Goal: Task Accomplishment & Management: Manage account settings

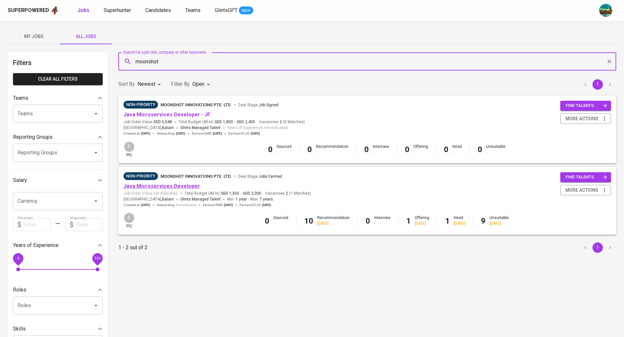
click at [156, 186] on link "Java Microservices Developer" at bounding box center [162, 186] width 76 height 6
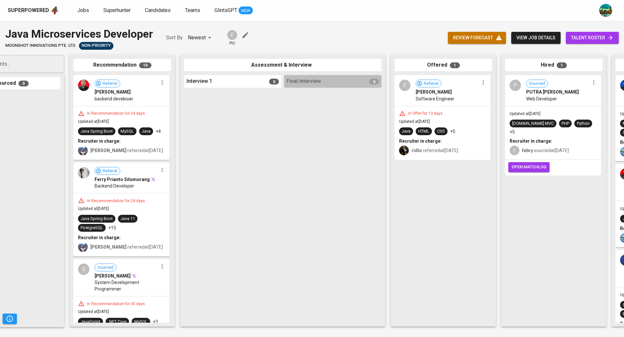
scroll to position [0, 54]
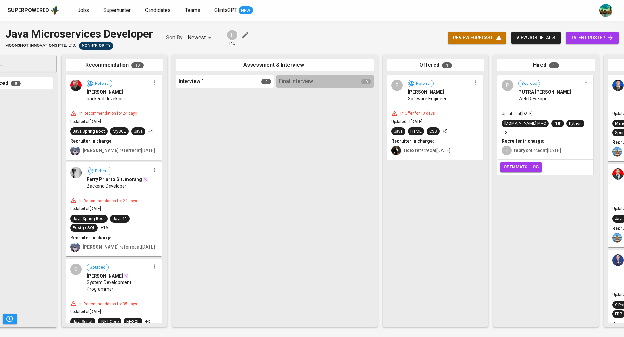
click at [582, 34] on span "talent roster" at bounding box center [592, 38] width 43 height 8
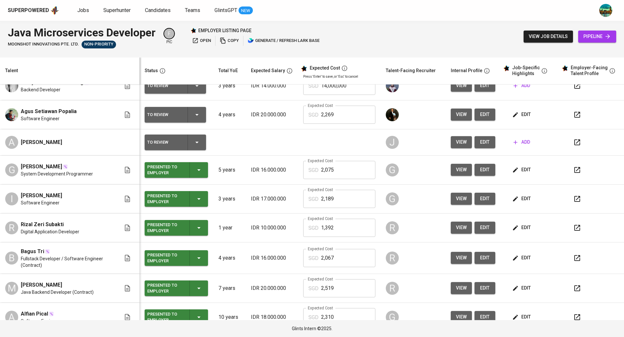
scroll to position [50, 0]
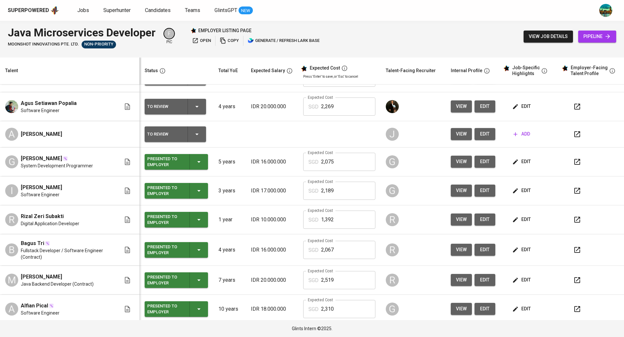
click at [521, 162] on span "edit" at bounding box center [522, 162] width 17 height 8
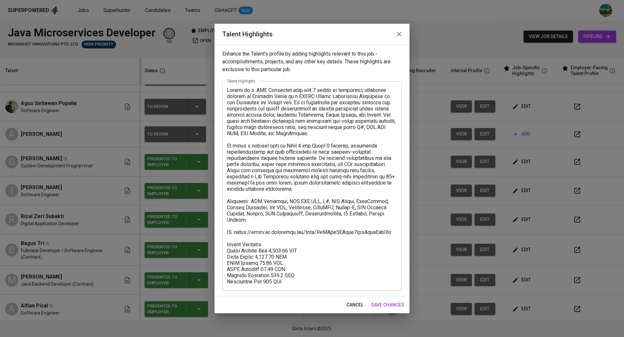
click at [396, 39] on button "button" at bounding box center [400, 34] width 16 height 16
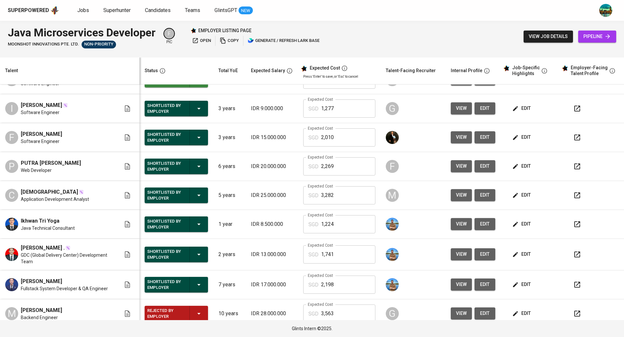
scroll to position [278, 0]
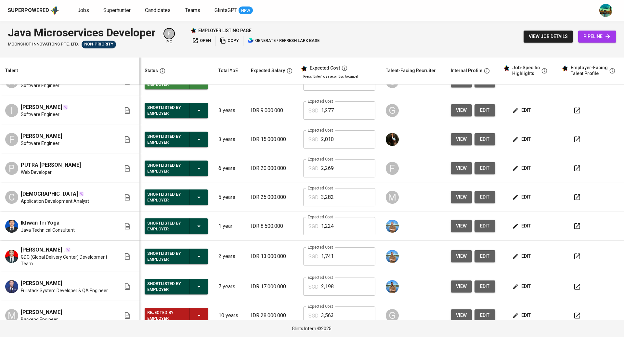
click at [480, 140] on span "edit" at bounding box center [485, 139] width 10 height 8
click at [518, 135] on span "edit" at bounding box center [522, 139] width 17 height 8
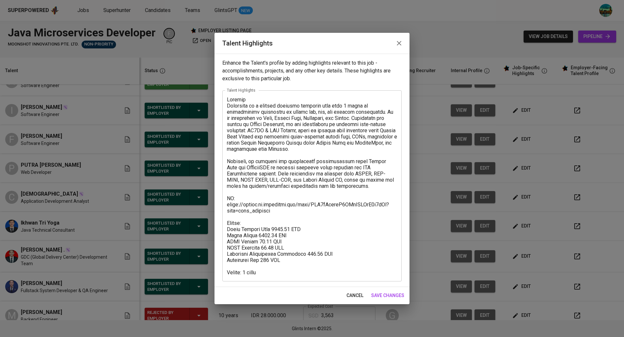
click at [400, 41] on icon "button" at bounding box center [399, 43] width 8 height 8
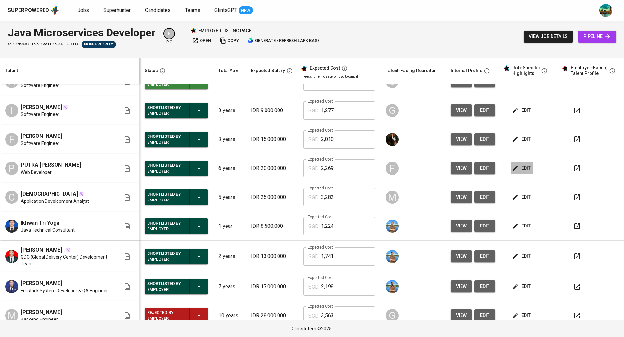
click at [516, 168] on span "edit" at bounding box center [522, 168] width 17 height 8
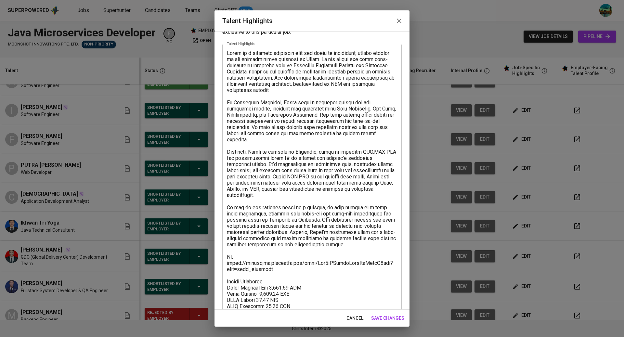
scroll to position [35, 0]
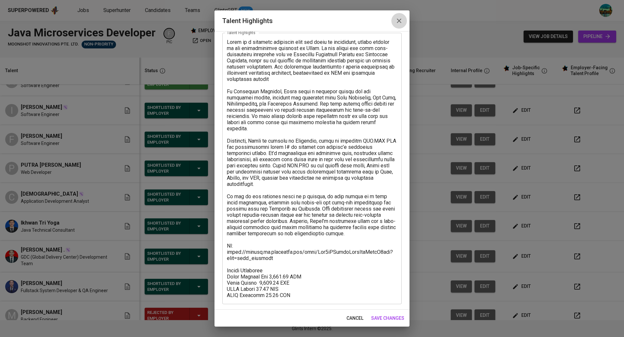
click at [397, 22] on icon "button" at bounding box center [399, 21] width 8 height 8
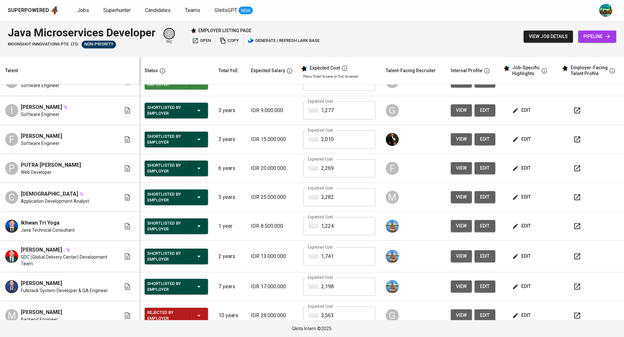
click at [574, 166] on icon "button" at bounding box center [578, 169] width 8 height 8
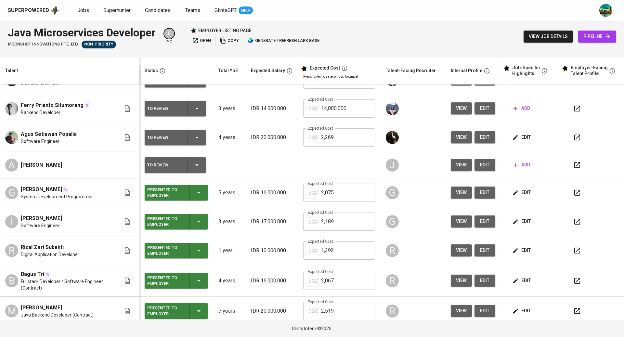
scroll to position [0, 0]
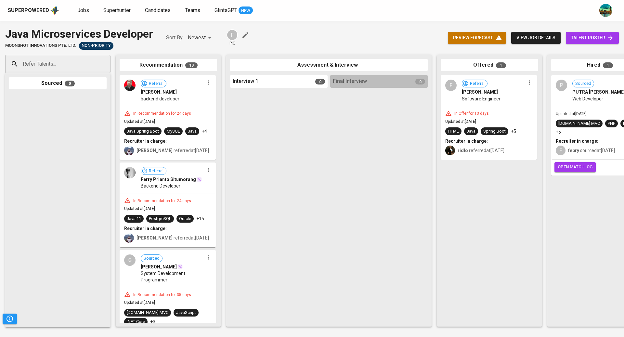
click at [67, 60] on input "Refer Talents..." at bounding box center [55, 64] width 68 height 12
click at [71, 91] on li "A Alfi Alhuzwiri Syam Backend Developer alfialhuzwiri@gmail.com" at bounding box center [57, 88] width 105 height 23
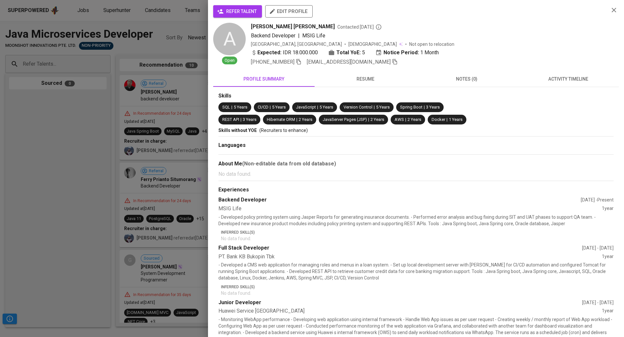
click at [566, 76] on span "activity timeline" at bounding box center [569, 79] width 94 height 8
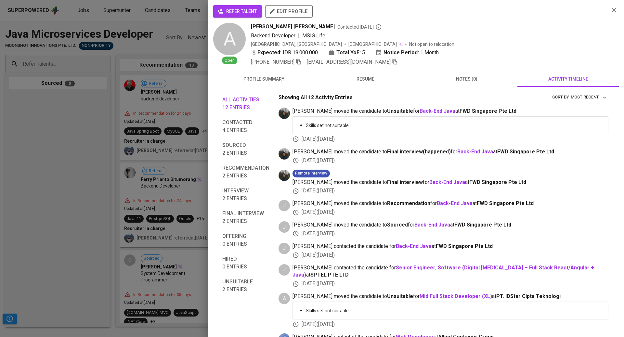
click at [51, 112] on div at bounding box center [312, 168] width 624 height 337
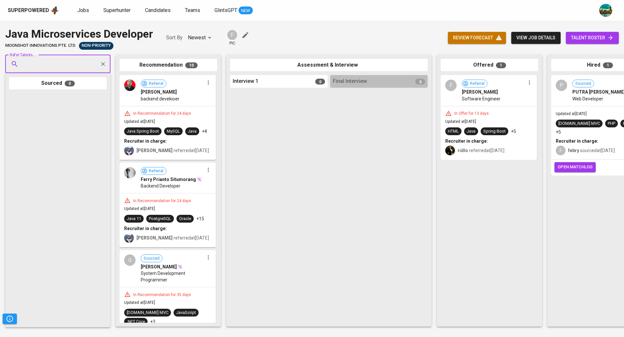
paste input "a l h u z w i r i a l f i @ g m a i l . c o m"
type input "a l h u z w i r i a l f i @ g m a i l . c o m"
click at [42, 64] on input "Refer Talents..." at bounding box center [55, 64] width 68 height 12
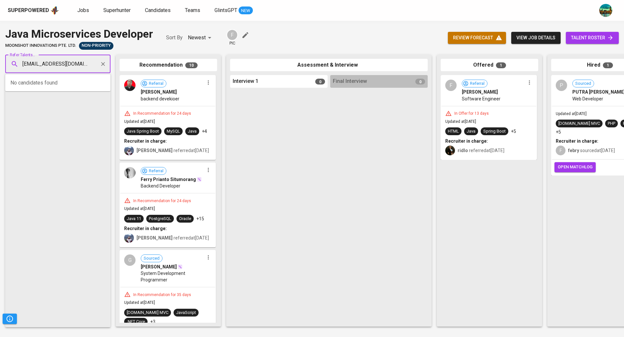
type input "alhuzwirialfi@gmail.com"
click at [47, 89] on span "Software Engineering" at bounding box center [46, 89] width 38 height 7
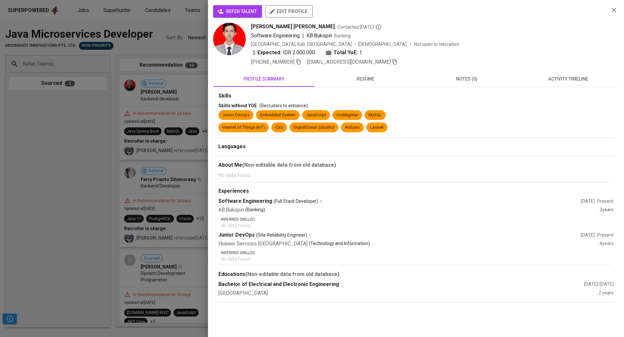
click at [565, 79] on span "activity timeline" at bounding box center [569, 79] width 94 height 8
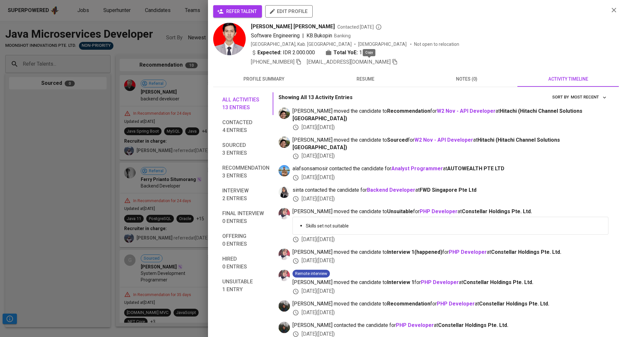
click at [392, 62] on icon "button" at bounding box center [395, 62] width 6 height 6
click at [175, 53] on div at bounding box center [312, 168] width 624 height 337
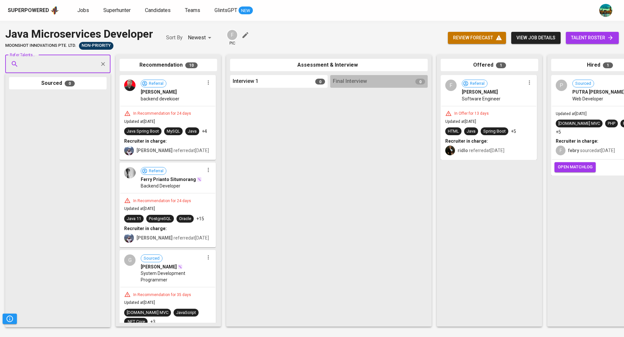
click at [540, 38] on span "view job details" at bounding box center [536, 38] width 39 height 8
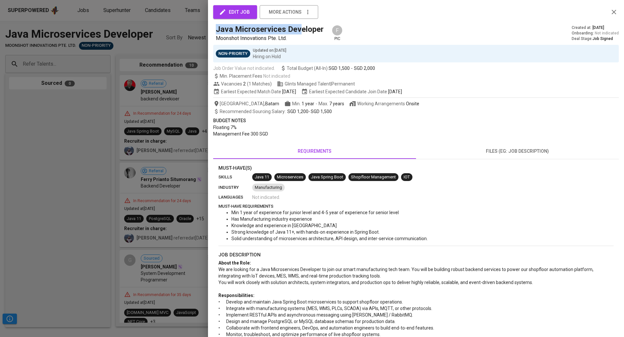
drag, startPoint x: 216, startPoint y: 31, endPoint x: 300, endPoint y: 26, distance: 84.0
click at [300, 26] on h5 "Java Microservices Developer" at bounding box center [270, 29] width 108 height 10
click at [123, 101] on div at bounding box center [312, 168] width 624 height 337
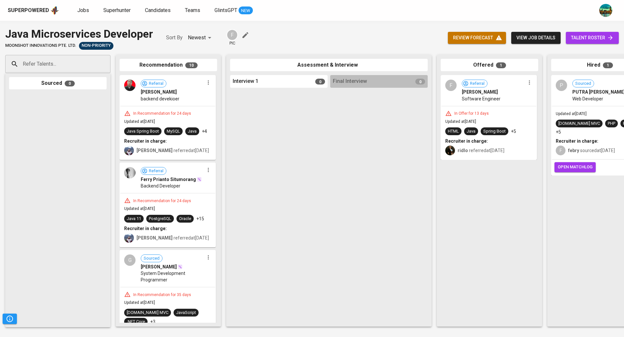
click at [541, 38] on span "view job details" at bounding box center [536, 38] width 39 height 8
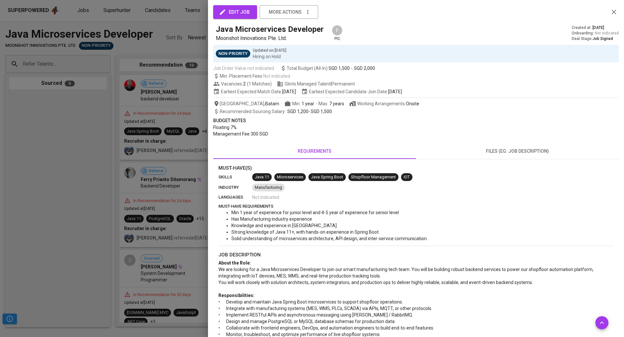
scroll to position [160, 0]
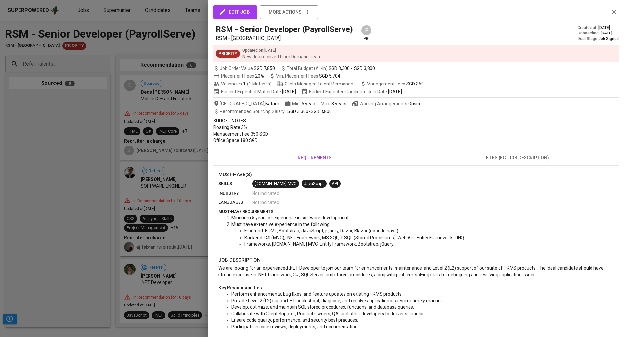
click at [170, 33] on div at bounding box center [312, 168] width 624 height 337
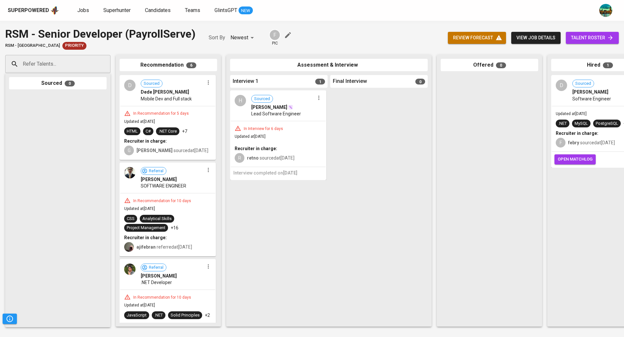
click at [105, 84] on div "Sourced 0" at bounding box center [58, 83] width 98 height 13
click at [84, 69] on input "Refer Talents..." at bounding box center [55, 64] width 68 height 12
paste input "a l h u z w i r i a l f i @ g m a i l . c o m"
click at [83, 66] on input "a l h u z w i r i a l f i @ g m a i l . c o m" at bounding box center [55, 64] width 68 height 12
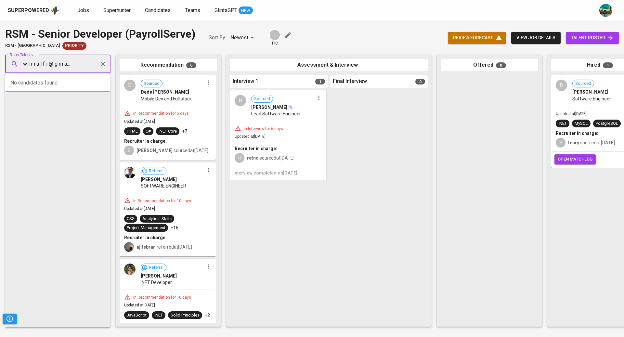
type input "a l h u z w i r i a l f i @ g m a i l . c o m"
click at [60, 63] on input "Refer Talents..." at bounding box center [55, 64] width 68 height 12
type input "alhuzwirialfi@g"
click at [55, 88] on span "Software Engineering" at bounding box center [46, 89] width 38 height 7
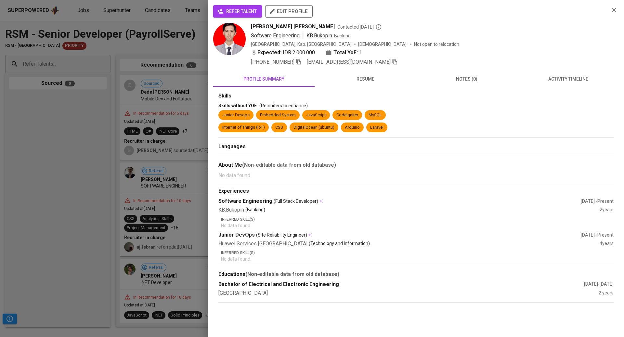
click at [579, 79] on span "activity timeline" at bounding box center [569, 79] width 94 height 8
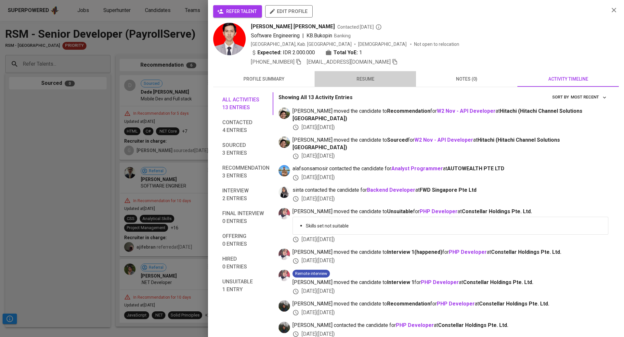
click at [362, 79] on span "resume" at bounding box center [366, 79] width 94 height 8
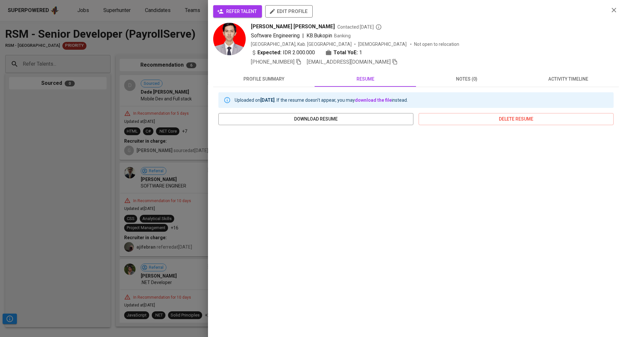
click at [548, 83] on button "activity timeline" at bounding box center [568, 79] width 101 height 16
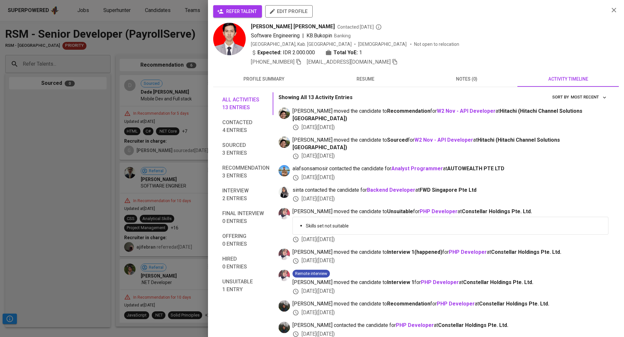
click at [116, 87] on div at bounding box center [312, 168] width 624 height 337
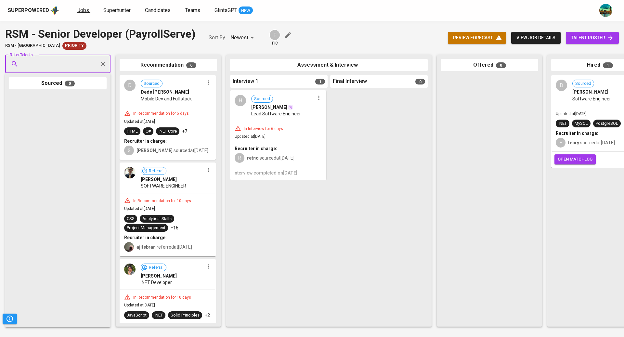
click at [82, 11] on span "Jobs" at bounding box center [83, 10] width 12 height 6
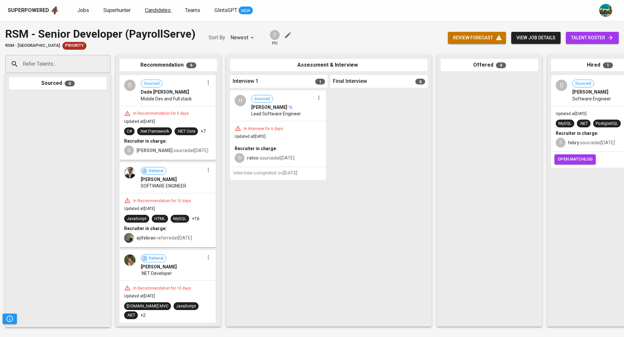
click at [171, 9] on link "Candidates" at bounding box center [158, 11] width 27 height 8
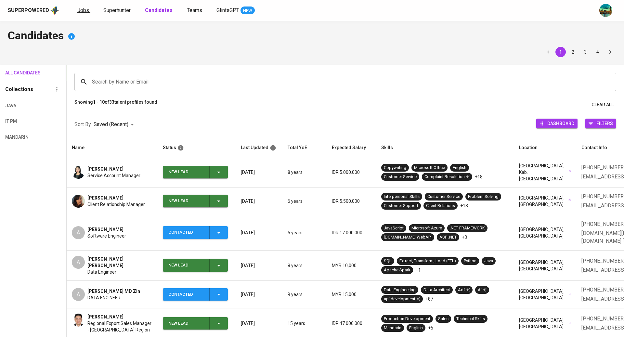
click at [85, 13] on span "Jobs" at bounding box center [83, 10] width 12 height 6
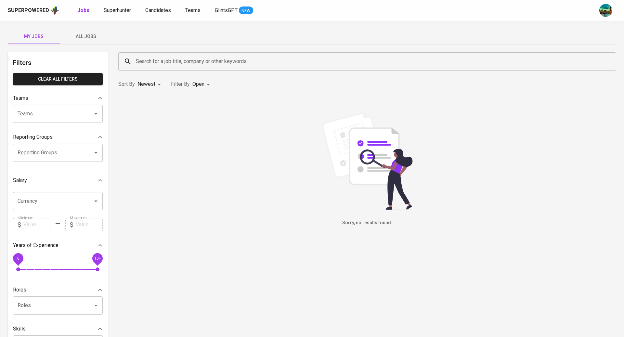
click at [154, 62] on input "Search for a job title, company or other keywords" at bounding box center [369, 61] width 470 height 12
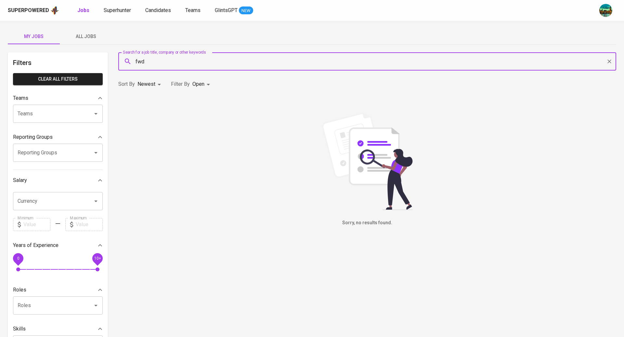
type input "fwd"
click at [85, 43] on button "All Jobs" at bounding box center [86, 37] width 52 height 16
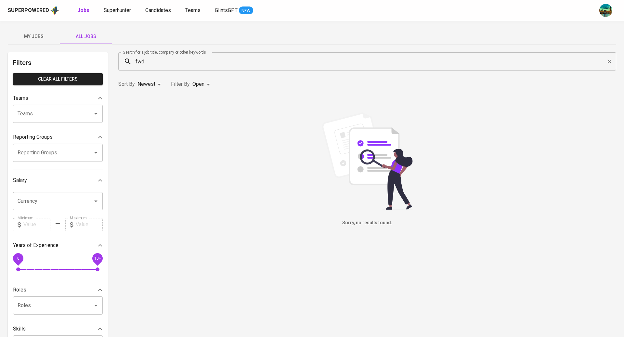
click at [89, 38] on span "All Jobs" at bounding box center [86, 37] width 44 height 8
click at [156, 64] on input "fwd" at bounding box center [369, 61] width 470 height 12
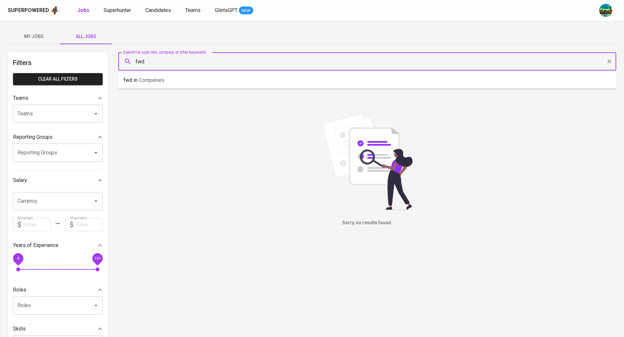
click at [178, 61] on input "fwd" at bounding box center [369, 61] width 470 height 12
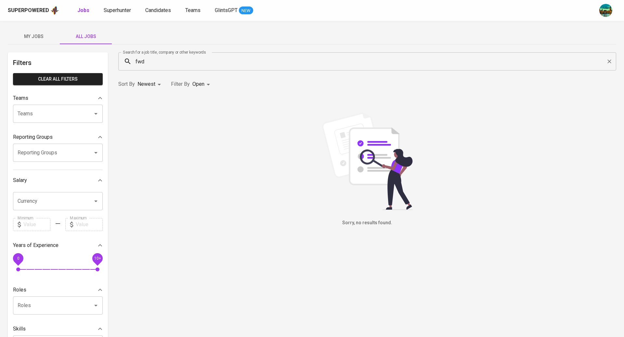
click at [175, 60] on input "fwd" at bounding box center [369, 61] width 470 height 12
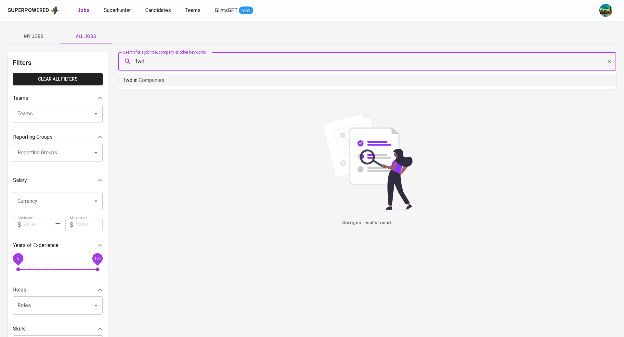
click at [203, 130] on div "Sorry, no results found." at bounding box center [367, 170] width 498 height 114
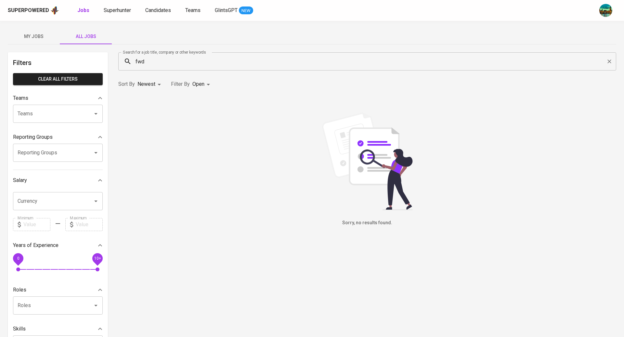
click at [169, 57] on input "fwd" at bounding box center [369, 61] width 470 height 12
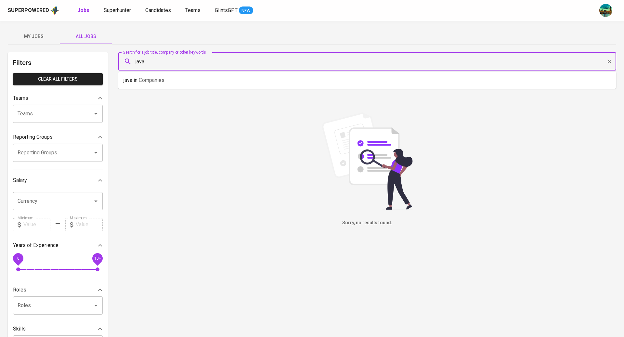
type input "java"
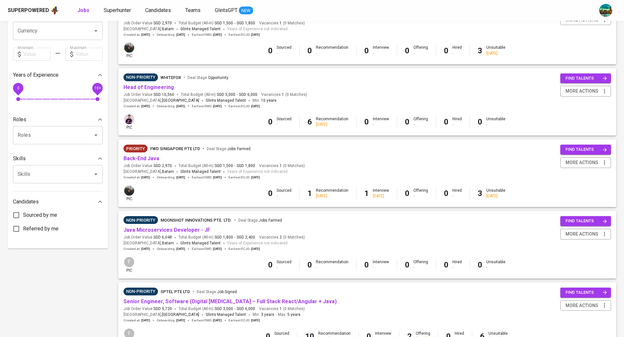
scroll to position [228, 0]
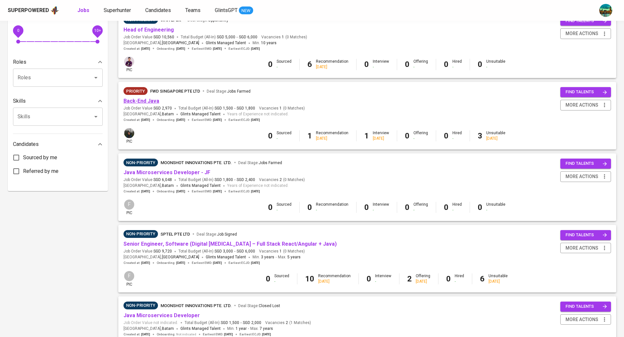
click at [149, 100] on link "Back-End Java" at bounding box center [142, 101] width 36 height 6
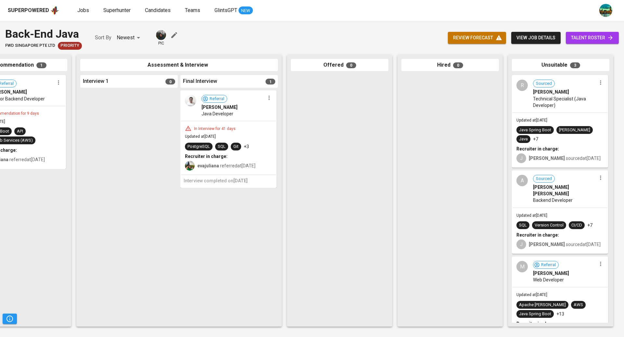
scroll to position [3, 0]
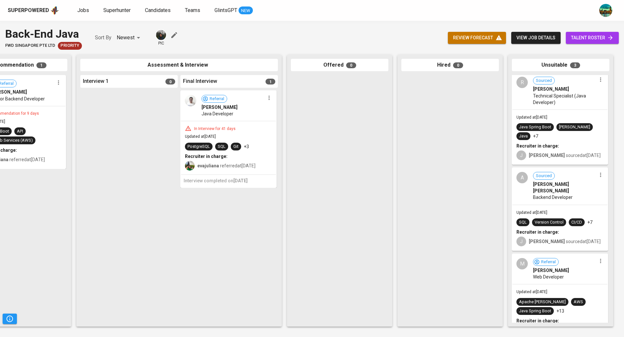
click at [575, 194] on div "Backend Developer" at bounding box center [564, 197] width 63 height 7
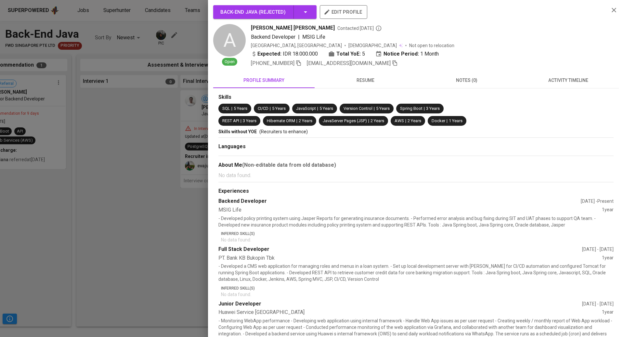
click at [568, 74] on button "activity timeline" at bounding box center [568, 81] width 101 height 16
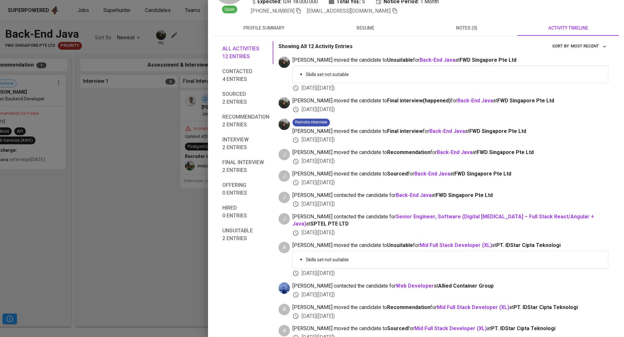
scroll to position [0, 0]
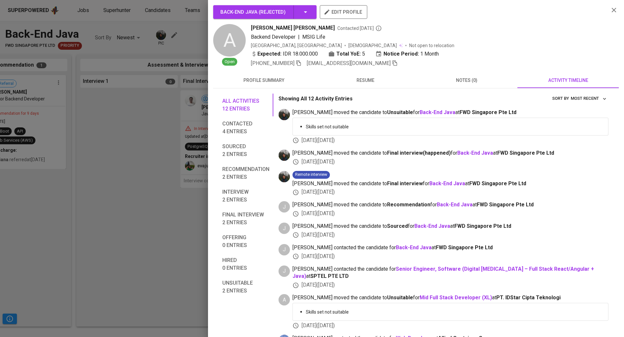
click at [131, 103] on div at bounding box center [312, 168] width 624 height 337
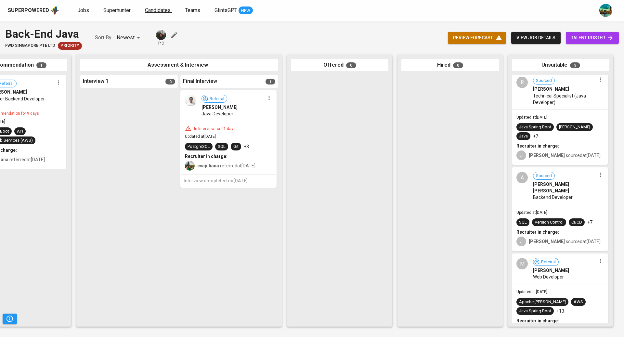
click at [161, 11] on span "Candidates" at bounding box center [158, 10] width 26 height 6
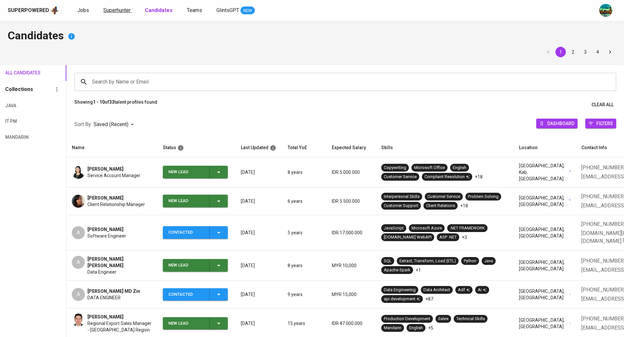
click at [122, 14] on link "Superhunter" at bounding box center [117, 11] width 29 height 8
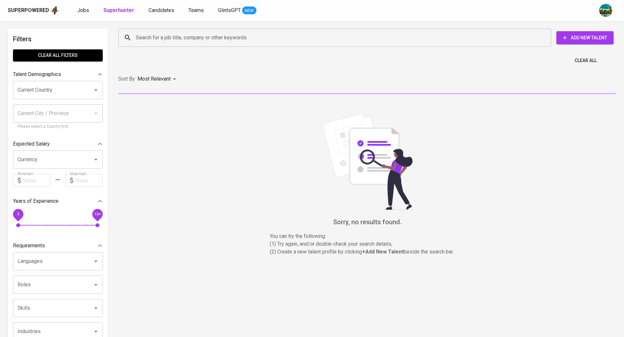
click at [155, 41] on input "Search for a job title, company or other keywords" at bounding box center [336, 38] width 405 height 12
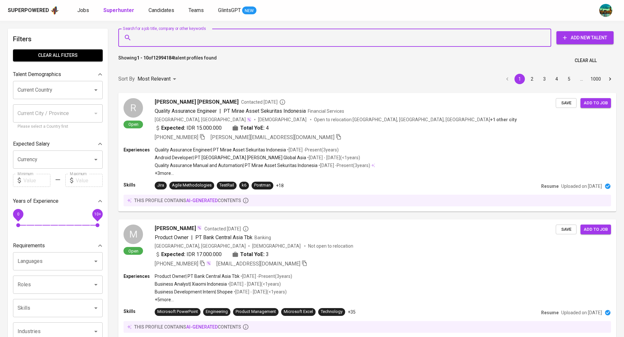
paste input "a l h u z w i r i a l f i @ g m a i l . c o m"
type input "a l h u z w i r i a l f i @ g m a i l . c o m"
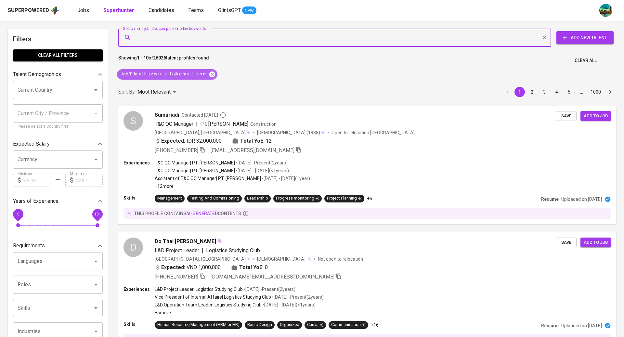
click at [215, 73] on icon at bounding box center [212, 74] width 7 height 7
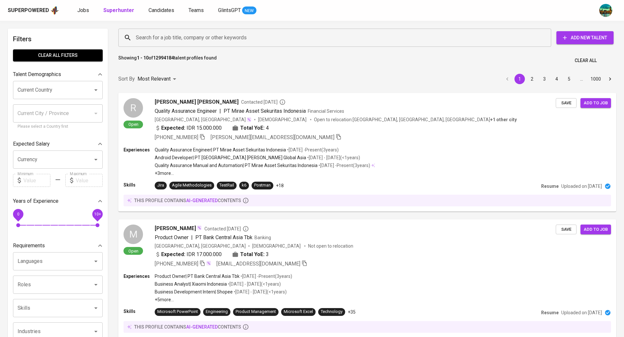
click at [176, 36] on input "Search for a job title, company or other keywords" at bounding box center [336, 38] width 405 height 12
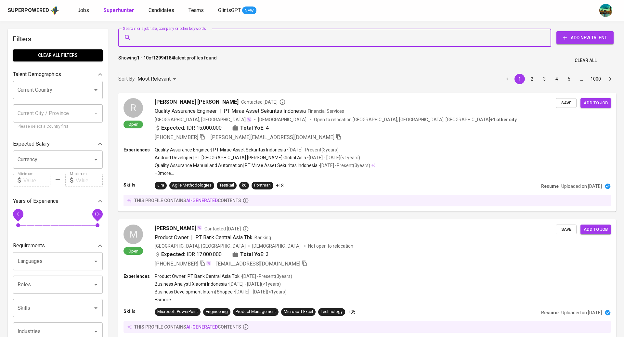
paste input "[EMAIL_ADDRESS][DOMAIN_NAME]"
type input "[EMAIL_ADDRESS][DOMAIN_NAME]"
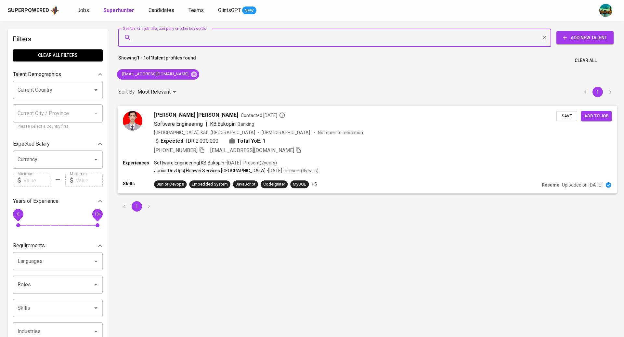
click at [590, 118] on span "Add to job" at bounding box center [597, 115] width 24 height 7
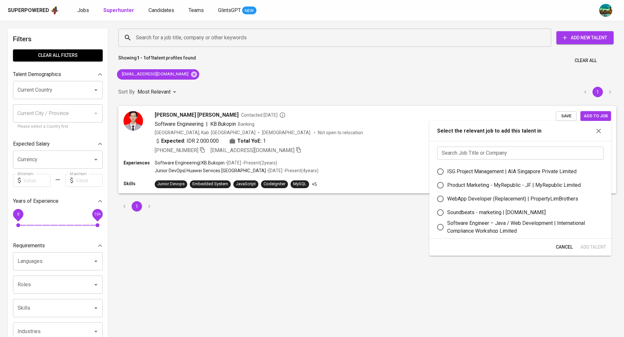
click at [599, 130] on icon "button" at bounding box center [599, 131] width 8 height 8
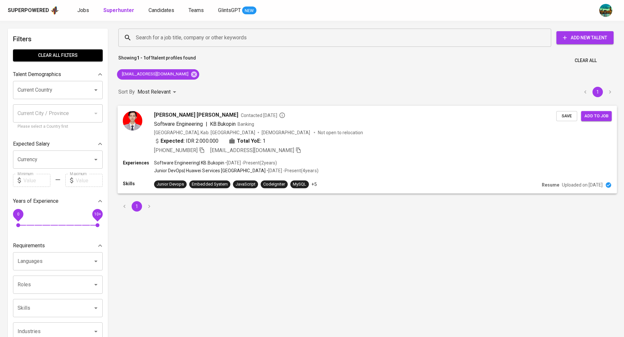
click at [312, 128] on div "Alfi alhuzwiri syam Contacted 1 year ago Software Engineering | KB.Bukopin Bank…" at bounding box center [355, 132] width 403 height 43
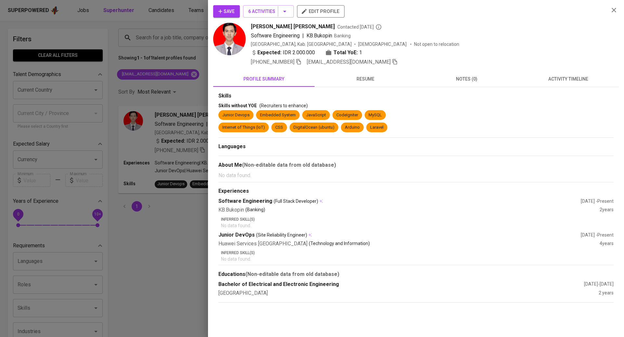
click at [549, 75] on span "activity timeline" at bounding box center [569, 79] width 94 height 8
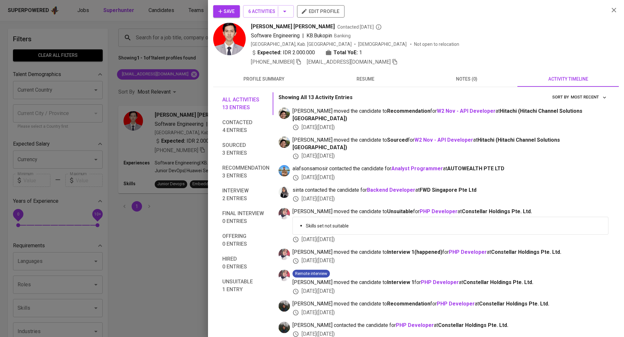
click at [228, 14] on span "Save" at bounding box center [227, 11] width 16 height 8
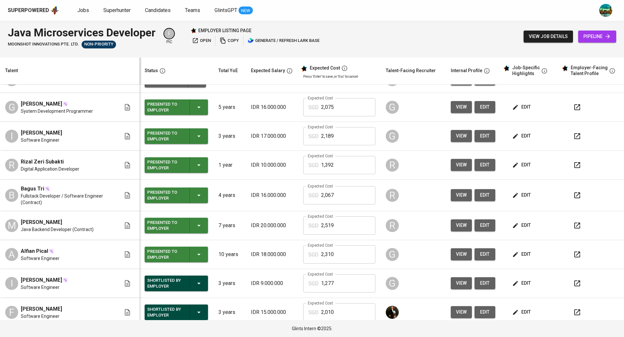
scroll to position [130, 0]
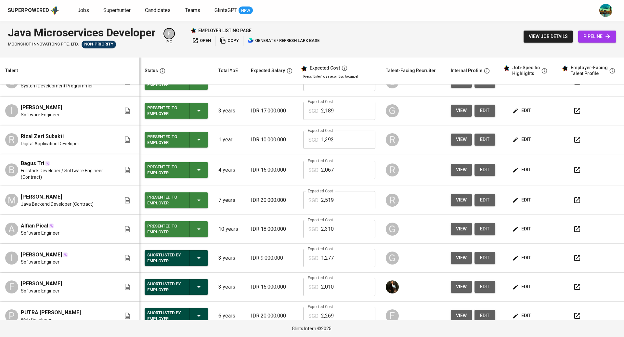
click at [515, 203] on span "edit" at bounding box center [522, 200] width 17 height 8
click at [518, 169] on span "edit" at bounding box center [522, 170] width 17 height 8
click at [514, 106] on button "edit" at bounding box center [522, 111] width 22 height 12
click at [518, 200] on span "edit" at bounding box center [522, 200] width 17 height 8
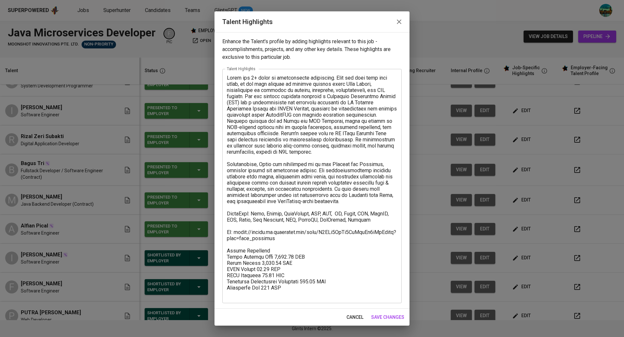
click at [400, 21] on icon "button" at bounding box center [399, 22] width 8 height 8
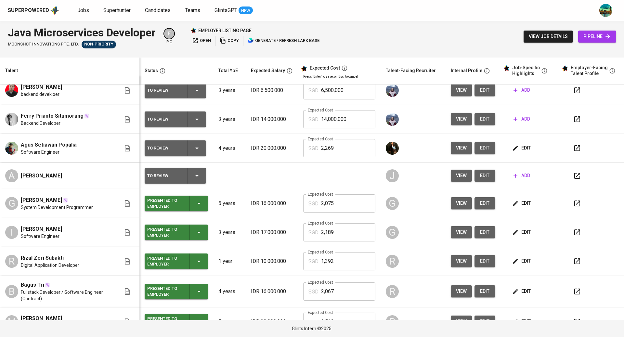
scroll to position [14, 0]
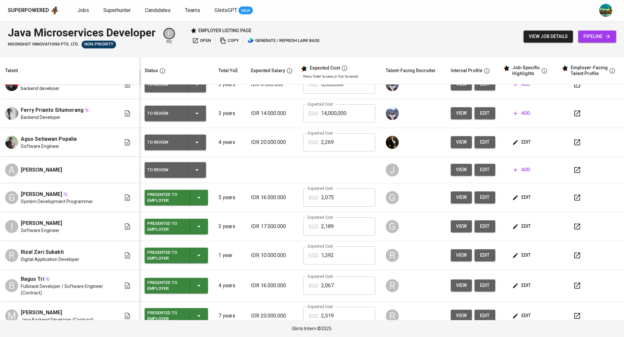
click at [517, 194] on span "edit" at bounding box center [522, 197] width 17 height 8
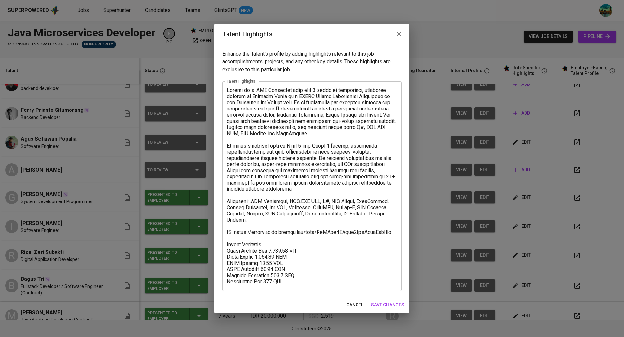
click at [400, 35] on icon "button" at bounding box center [399, 34] width 8 height 8
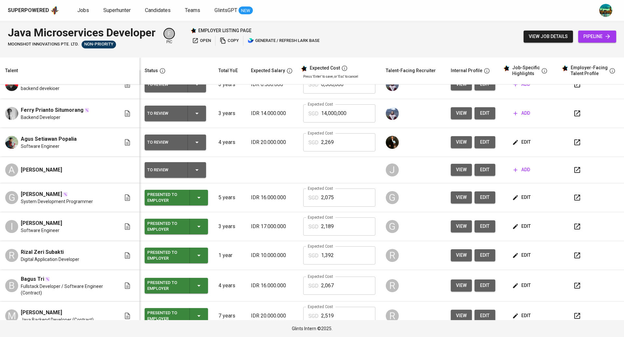
click at [514, 224] on span "edit" at bounding box center [522, 226] width 17 height 8
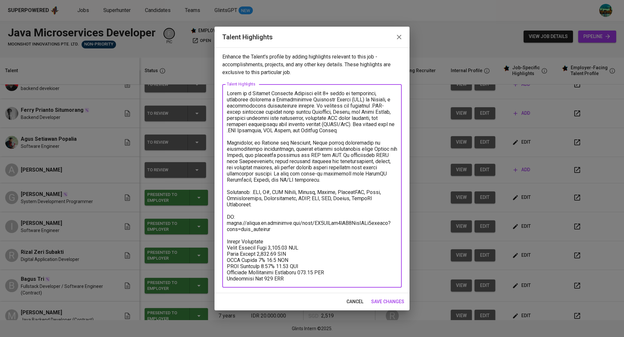
drag, startPoint x: 277, startPoint y: 212, endPoint x: 224, endPoint y: 192, distance: 57.4
click at [224, 192] on div "x Talent Highlights" at bounding box center [312, 186] width 180 height 204
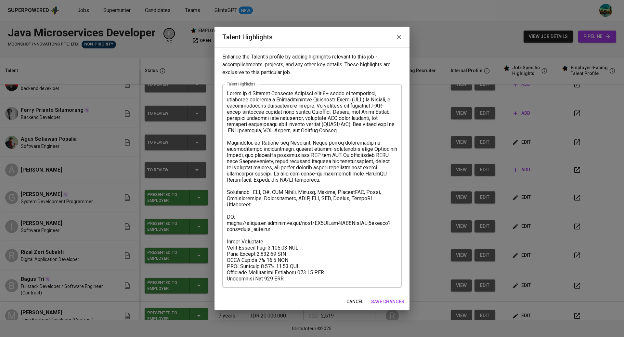
click at [400, 36] on icon "button" at bounding box center [399, 37] width 5 height 5
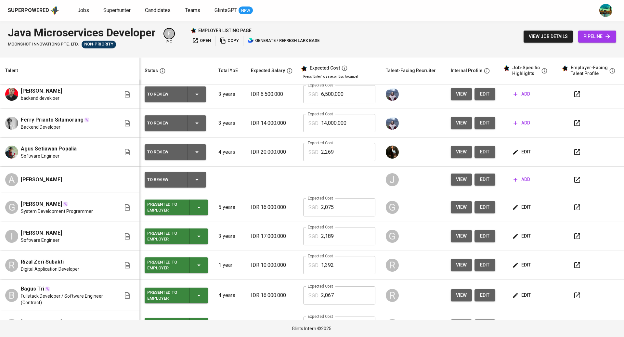
scroll to position [0, 0]
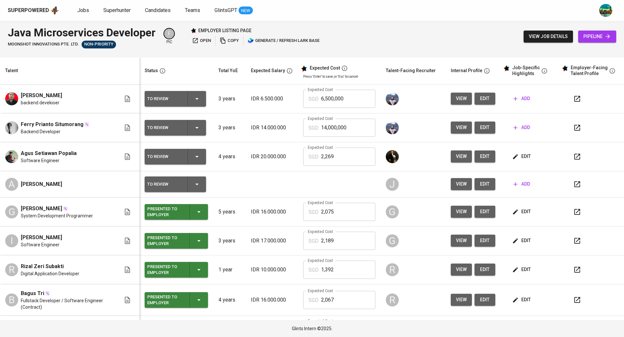
click at [516, 237] on span "edit" at bounding box center [522, 241] width 17 height 8
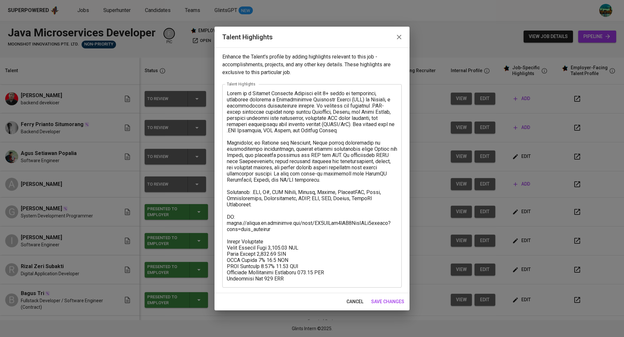
click at [401, 39] on icon "button" at bounding box center [399, 37] width 8 height 8
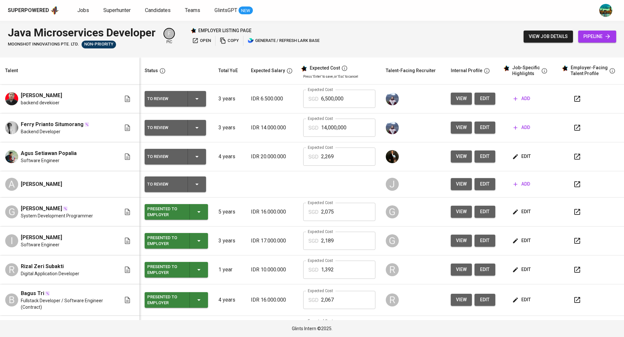
click at [514, 156] on span "edit" at bounding box center [522, 157] width 17 height 8
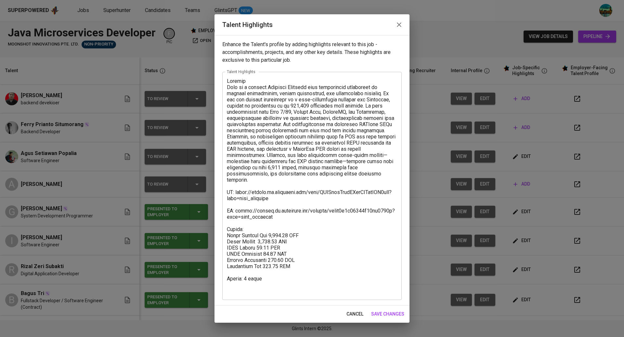
click at [401, 27] on icon "button" at bounding box center [399, 25] width 8 height 8
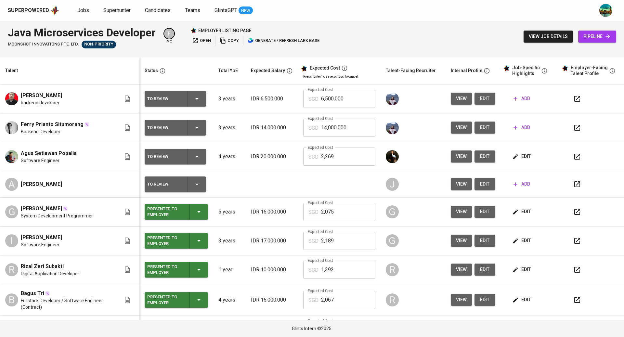
click at [456, 185] on span "view" at bounding box center [461, 184] width 11 height 8
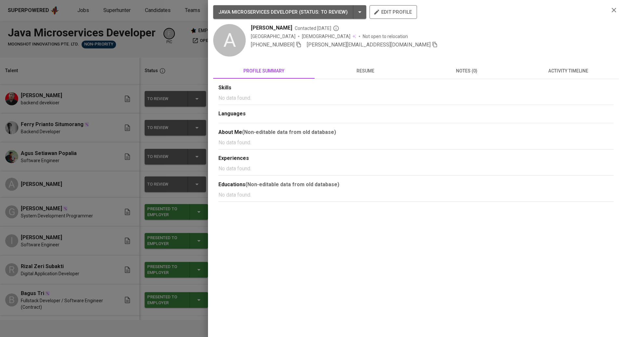
click at [551, 68] on span "activity timeline" at bounding box center [569, 71] width 94 height 8
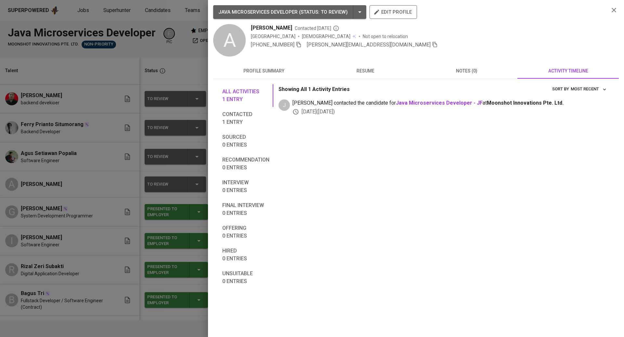
click at [363, 71] on span "resume" at bounding box center [366, 71] width 94 height 8
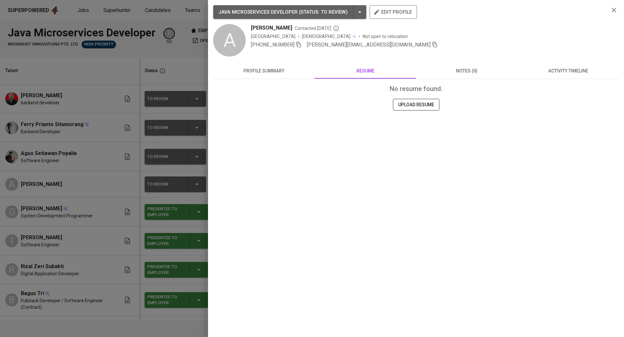
click at [463, 69] on span "notes (0)" at bounding box center [467, 71] width 94 height 8
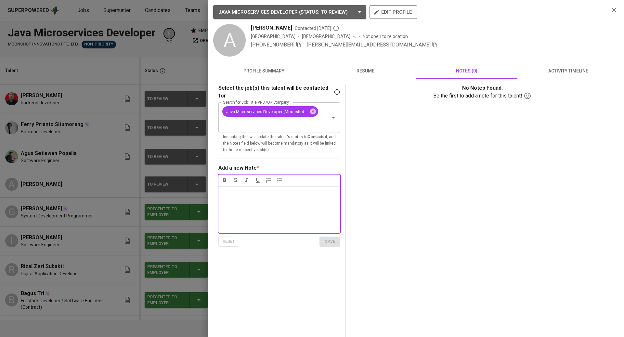
click at [180, 78] on div at bounding box center [312, 168] width 624 height 337
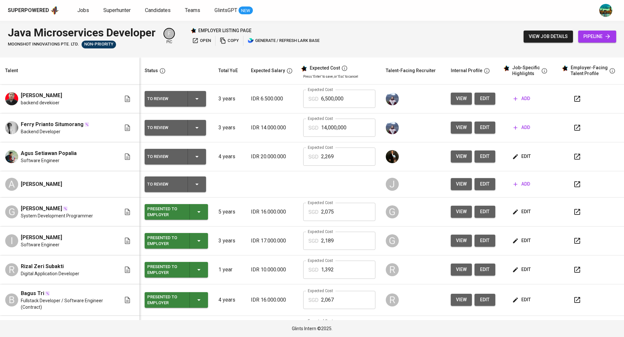
click at [514, 157] on span "edit" at bounding box center [522, 157] width 17 height 8
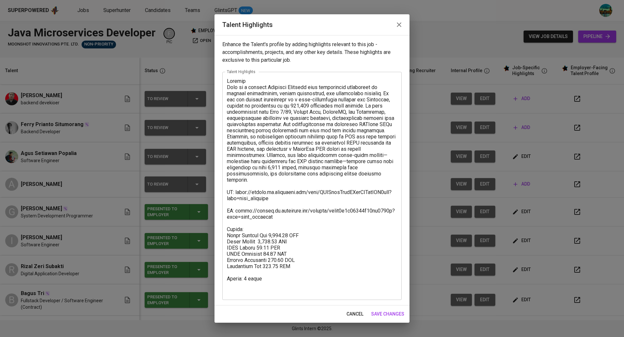
click at [399, 24] on icon "button" at bounding box center [399, 24] width 5 height 5
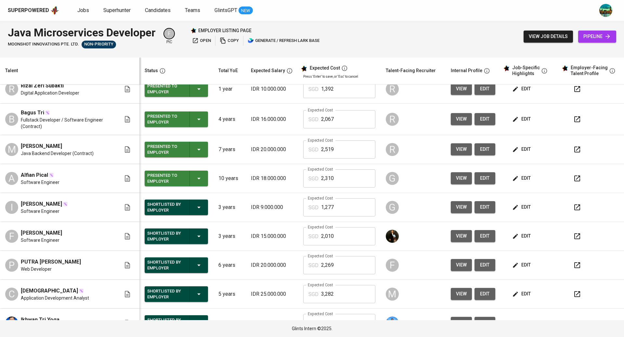
scroll to position [183, 0]
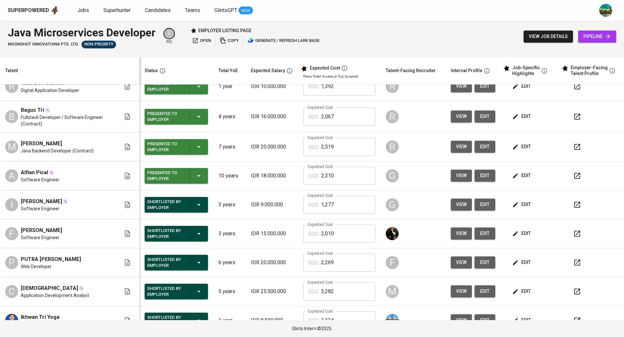
click at [518, 233] on span "edit" at bounding box center [522, 234] width 17 height 8
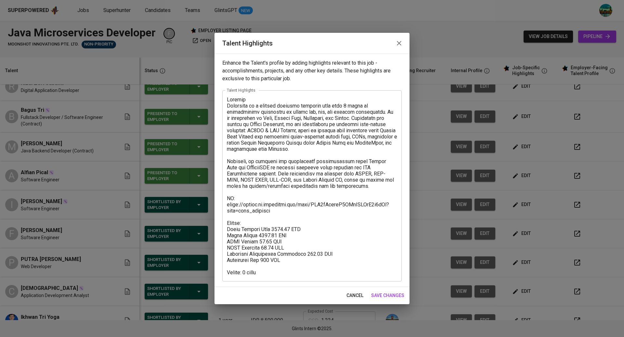
click at [518, 233] on span "edit" at bounding box center [522, 234] width 17 height 8
click at [518, 264] on span "edit" at bounding box center [522, 263] width 17 height 8
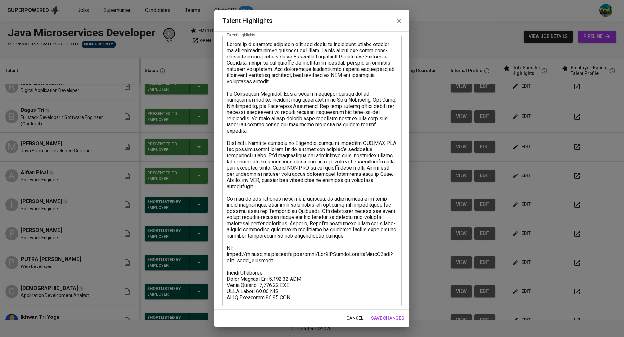
scroll to position [35, 0]
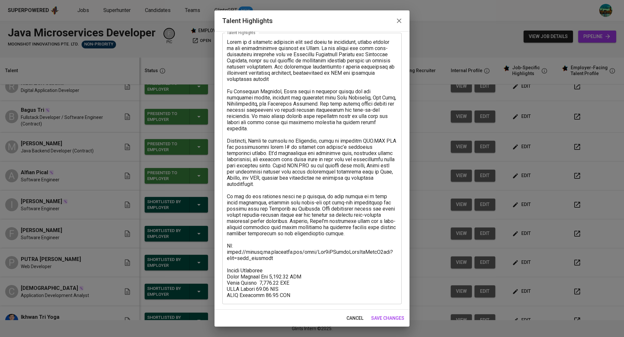
click at [399, 20] on icon "button" at bounding box center [399, 21] width 8 height 8
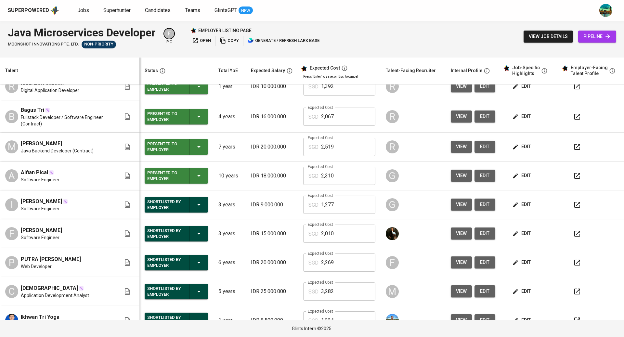
click at [519, 288] on span "edit" at bounding box center [522, 291] width 17 height 8
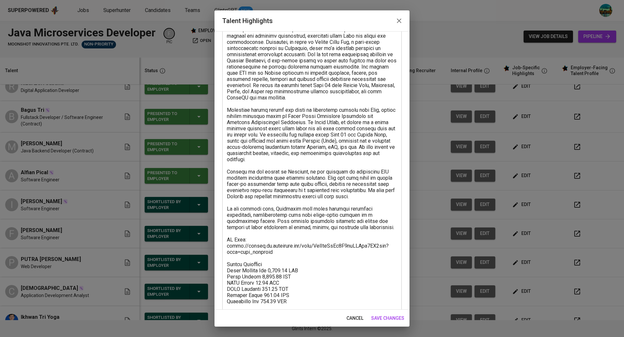
scroll to position [51, 0]
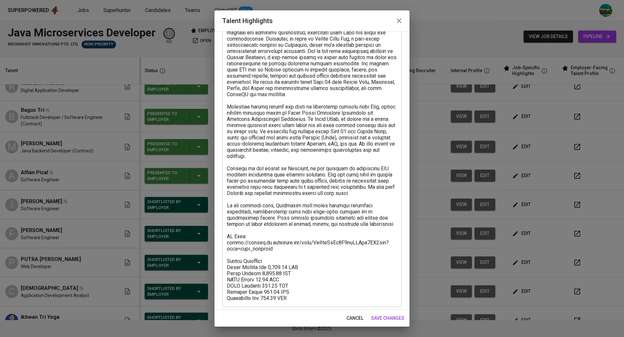
click at [397, 20] on icon "button" at bounding box center [399, 21] width 8 height 8
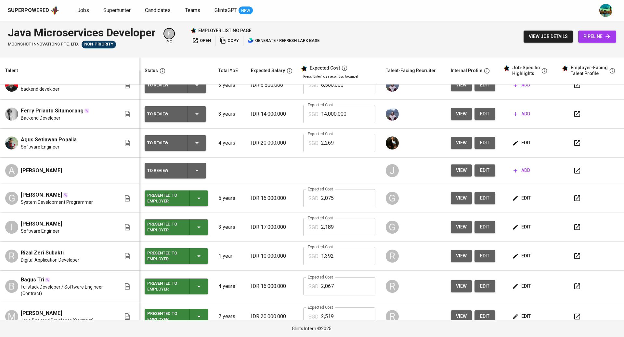
scroll to position [12, 0]
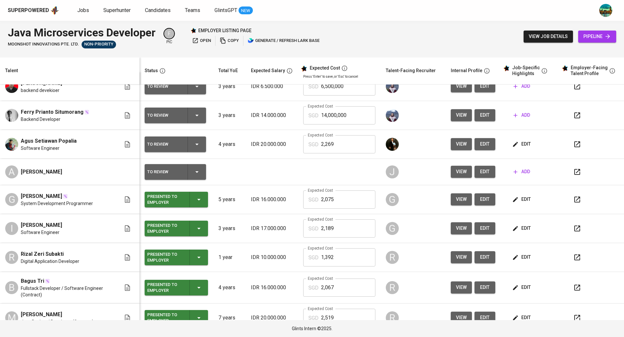
click at [518, 199] on span "edit" at bounding box center [522, 199] width 17 height 8
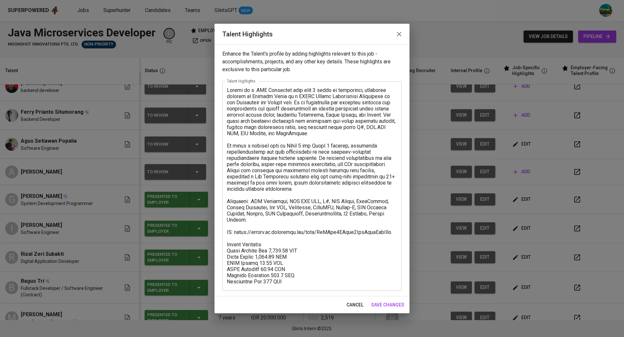
click at [399, 33] on icon "button" at bounding box center [399, 34] width 8 height 8
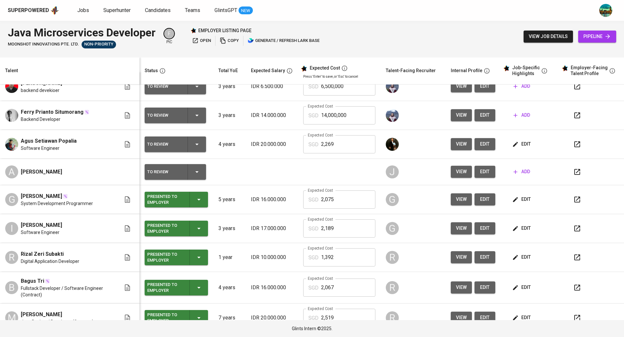
scroll to position [0, 0]
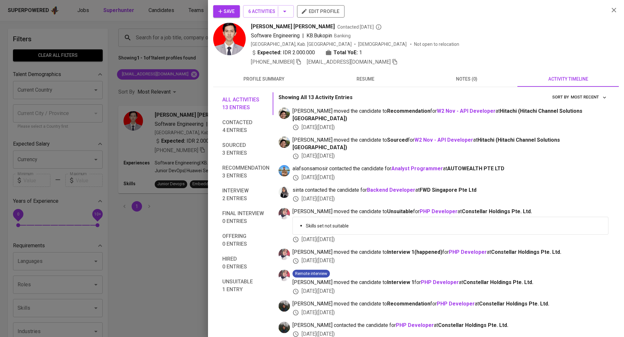
click at [163, 158] on div at bounding box center [312, 168] width 624 height 337
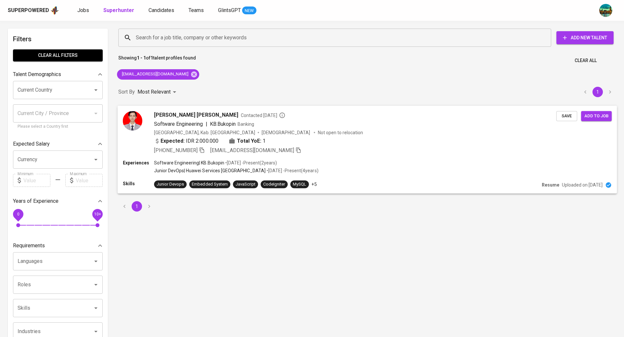
click at [295, 131] on div "Indonesia, Kab. Banyuwangi Male Not open to relocation" at bounding box center [355, 132] width 403 height 7
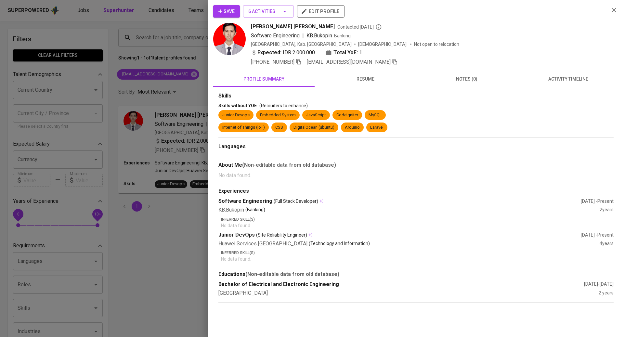
click at [565, 80] on span "activity timeline" at bounding box center [569, 79] width 94 height 8
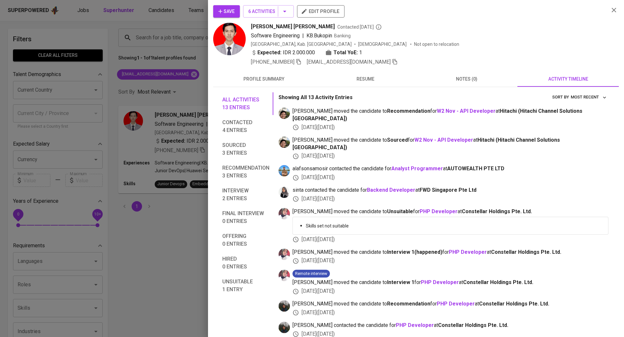
click at [612, 9] on icon "button" at bounding box center [614, 10] width 8 height 8
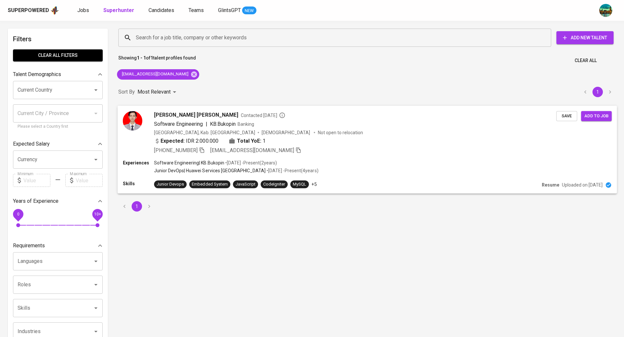
click at [590, 117] on span "Add to job" at bounding box center [597, 115] width 24 height 7
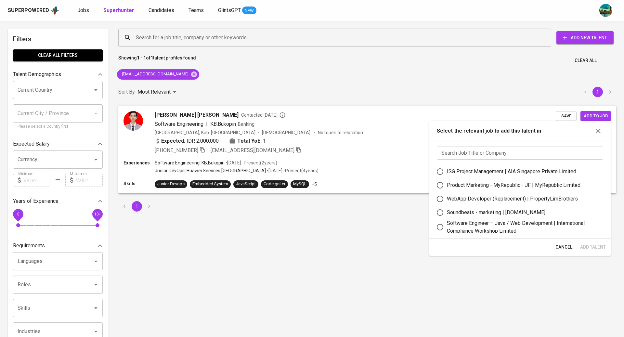
click at [527, 153] on input "text" at bounding box center [520, 153] width 166 height 13
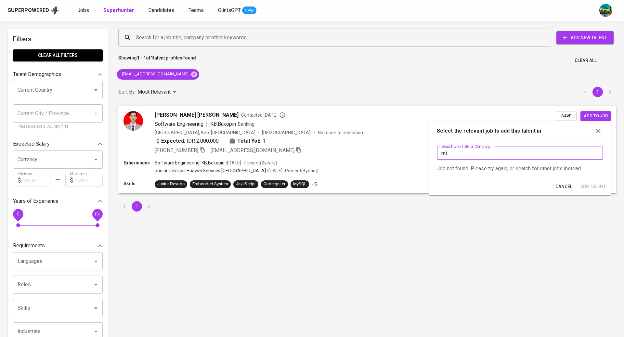
type input "m"
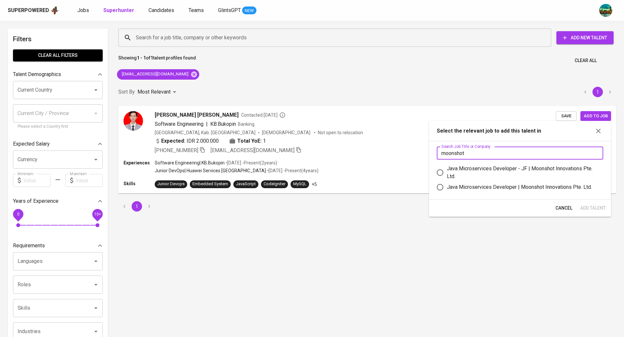
type input "moonshot"
click at [477, 186] on div "Java Microservices Developer | Moonshot Innovations Pte. Ltd." at bounding box center [519, 187] width 145 height 8
click at [447, 186] on input "Java Microservices Developer | Moonshot Innovations Pte. Ltd." at bounding box center [440, 187] width 14 height 14
radio input "true"
click at [593, 209] on span "Add Talent" at bounding box center [593, 208] width 26 height 8
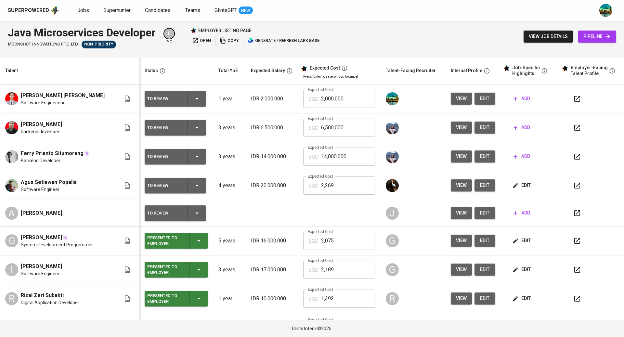
click at [520, 98] on span "add" at bounding box center [522, 99] width 17 height 8
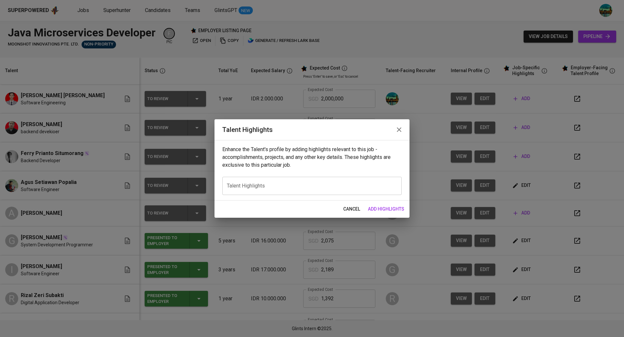
click at [265, 182] on div "x Talent Highlights" at bounding box center [312, 186] width 180 height 18
paste textarea "Lore Ipsumdolo Sita co a Elitsedd Eiusmodt inci utla 0 etdol ma aliquaenim ad m…"
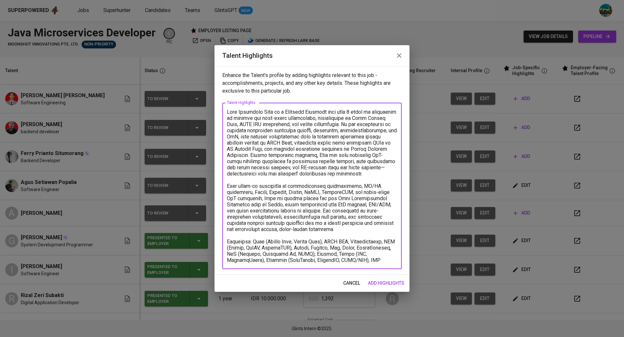
type textarea "Lore Ipsumdolo Sita co a Elitsedd Eiusmodt inci utla 0 etdol ma aliquaenim ad m…"
click at [383, 282] on span "add highlights" at bounding box center [386, 283] width 36 height 8
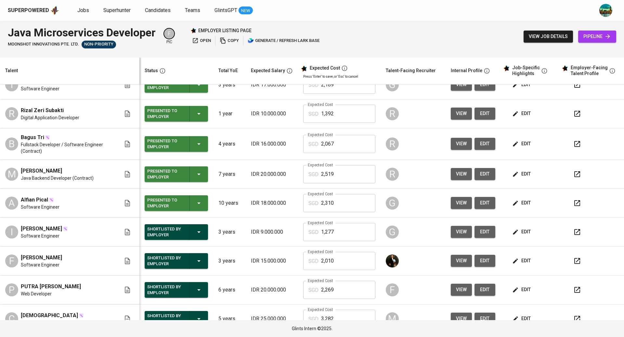
scroll to position [187, 0]
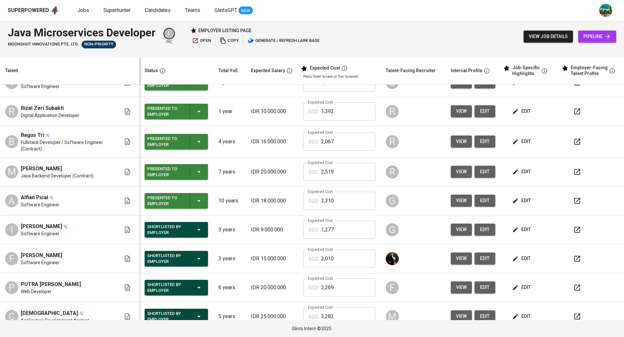
click at [518, 255] on span "edit" at bounding box center [522, 259] width 17 height 8
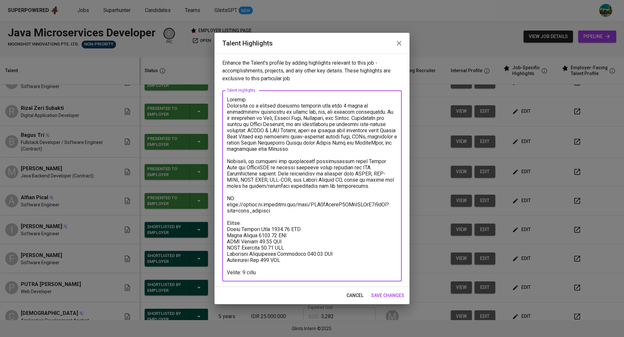
drag, startPoint x: 290, startPoint y: 274, endPoint x: 225, endPoint y: 200, distance: 98.6
click at [225, 200] on div "x Talent Highlights" at bounding box center [312, 185] width 180 height 191
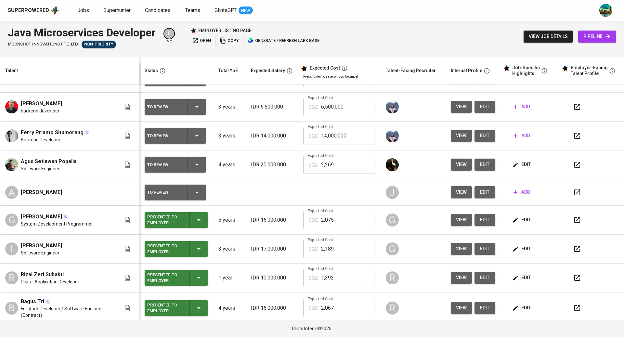
scroll to position [0, 0]
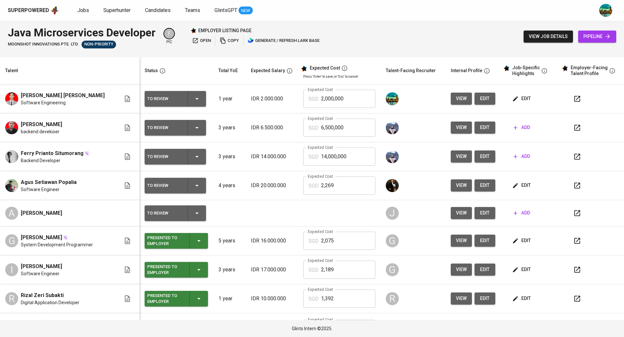
click at [521, 102] on span "edit" at bounding box center [522, 99] width 17 height 8
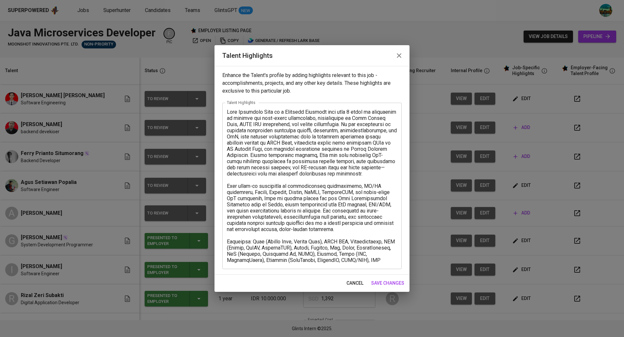
click at [397, 260] on div "x Talent Highlights" at bounding box center [312, 186] width 180 height 166
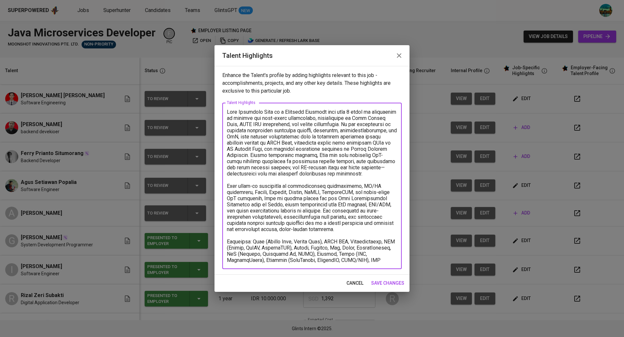
click at [397, 259] on div "x Talent Highlights" at bounding box center [312, 186] width 180 height 166
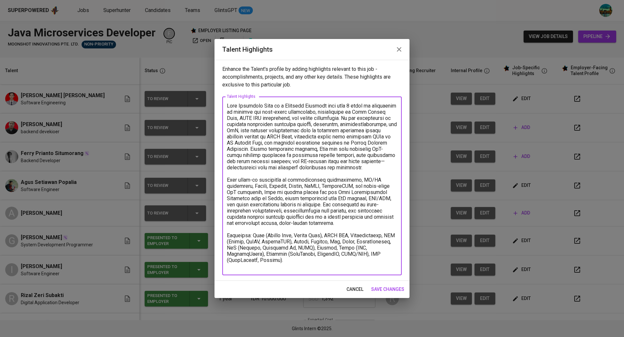
paste textarea "CV: [URL][DOMAIN_NAME] Salary: Total Payroll Cost 2010.31 SGD Basic Salary 1422…"
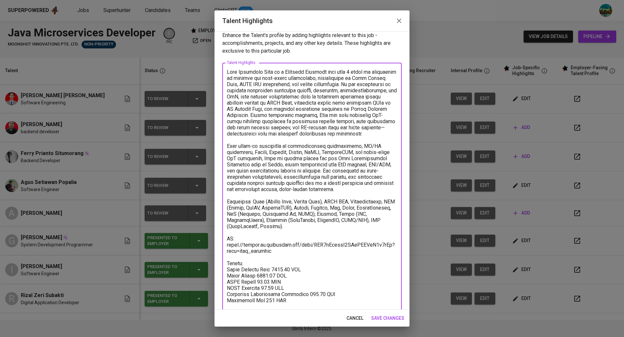
click at [287, 262] on textarea at bounding box center [312, 189] width 170 height 241
click at [280, 262] on textarea at bounding box center [312, 189] width 170 height 241
click at [267, 269] on textarea at bounding box center [312, 189] width 170 height 241
click at [262, 275] on textarea at bounding box center [312, 189] width 170 height 241
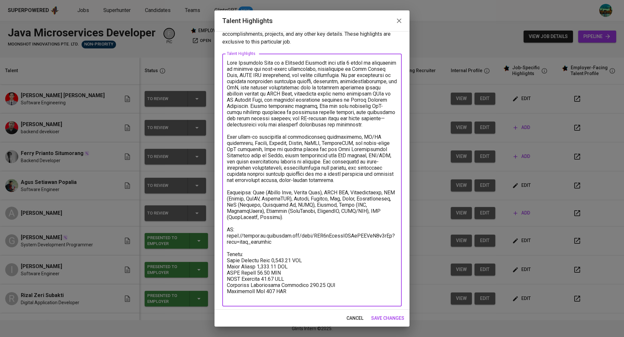
scroll to position [16, 0]
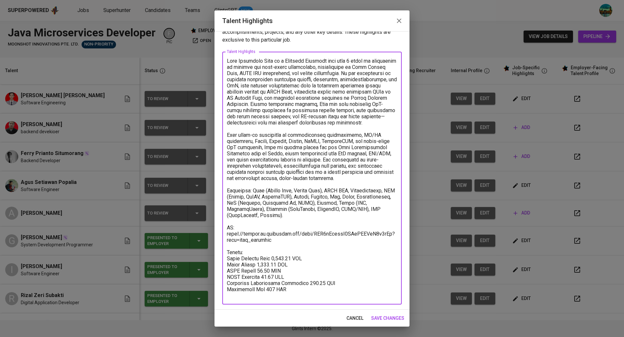
click at [308, 277] on textarea at bounding box center [312, 178] width 170 height 241
click at [247, 295] on textarea at bounding box center [312, 178] width 170 height 241
drag, startPoint x: 280, startPoint y: 234, endPoint x: 223, endPoint y: 230, distance: 57.4
click at [223, 230] on div "x Talent Highlights" at bounding box center [312, 178] width 180 height 253
paste textarea "MSp2b2WSNoQkXgxXbkdlrGTag6e"
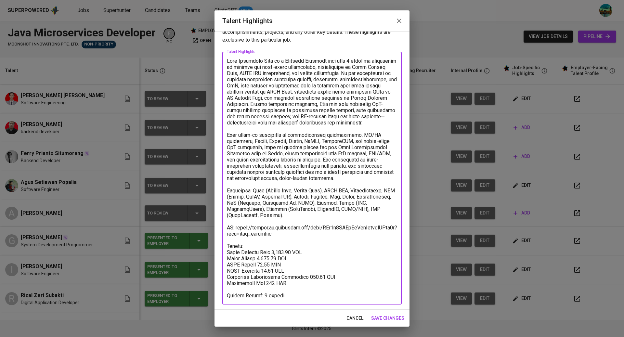
type textarea "Lore Ipsumdolo Sita co a Elitsedd Eiusmodt inci utla 0 etdol ma aliquaenim ad m…"
click at [393, 319] on span "save changes" at bounding box center [387, 318] width 33 height 8
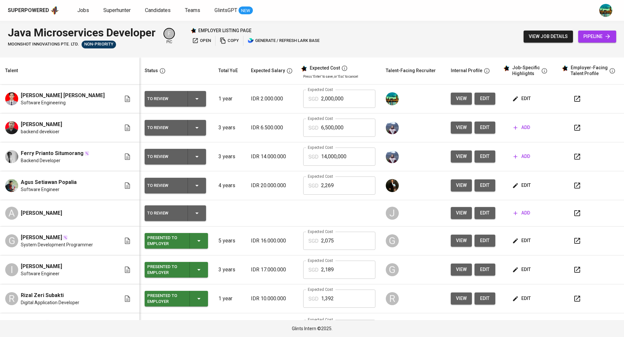
click at [516, 242] on span "edit" at bounding box center [522, 241] width 17 height 8
click at [343, 102] on input "2,000,000" at bounding box center [348, 99] width 54 height 18
click at [514, 239] on span "edit" at bounding box center [522, 241] width 17 height 8
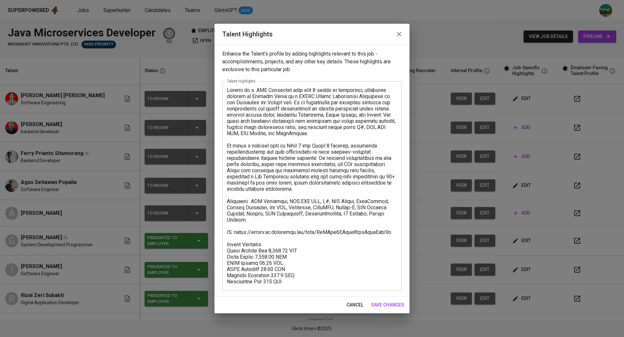
click at [397, 33] on icon "button" at bounding box center [399, 34] width 8 height 8
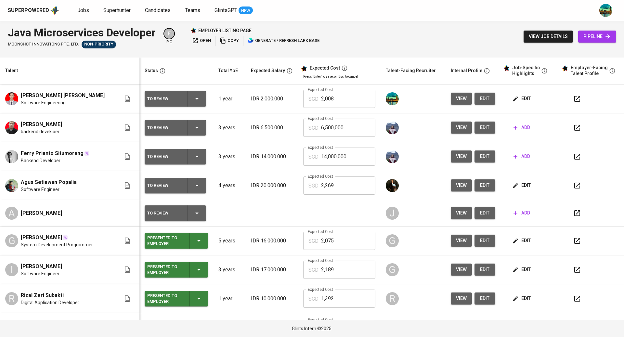
click at [346, 100] on input "2,008" at bounding box center [348, 99] width 54 height 18
type input "2,009"
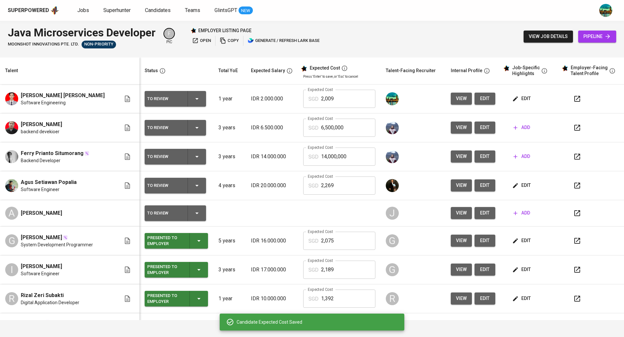
click at [389, 31] on div "Java Microservices Developer Moonshot Innovations Pte. Ltd. Non-Priority F pic …" at bounding box center [312, 37] width 624 height 32
